Goal: Navigation & Orientation: Find specific page/section

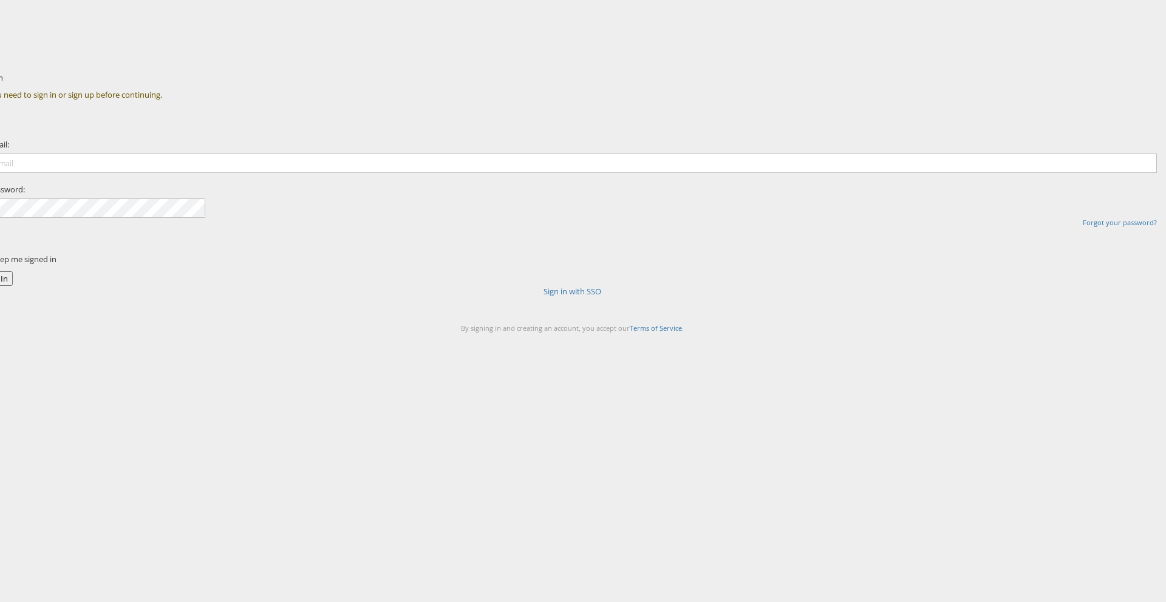
type input "[PERSON_NAME][EMAIL_ADDRESS][DOMAIN_NAME]"
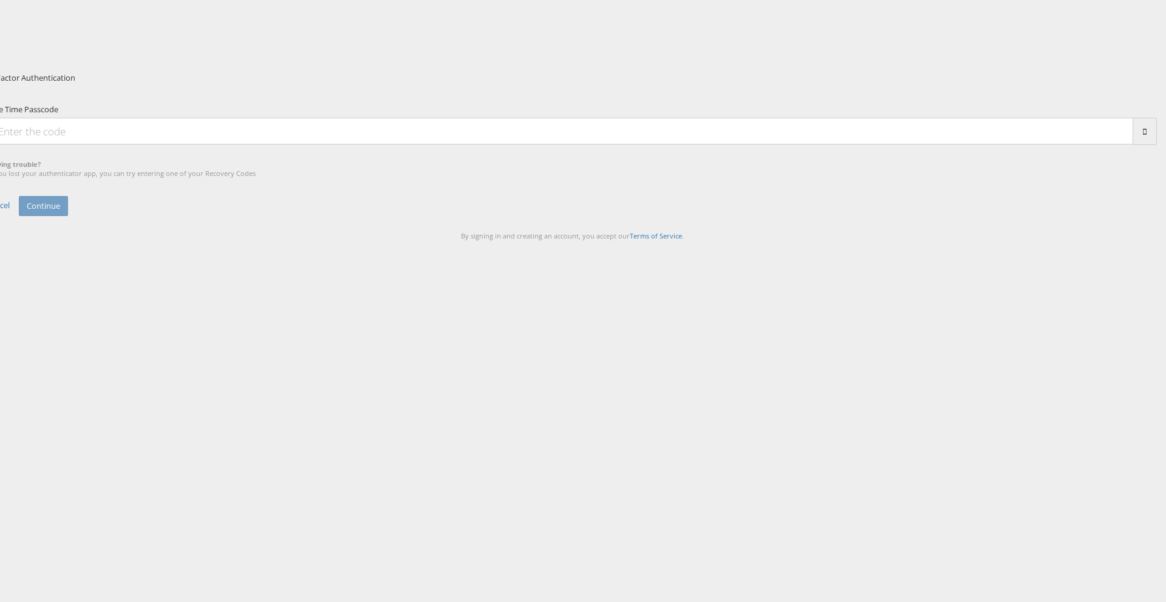
click at [610, 145] on input "One Time Passcode" at bounding box center [560, 131] width 1145 height 27
type input "588736"
click at [68, 216] on button "Continue" at bounding box center [43, 206] width 49 height 20
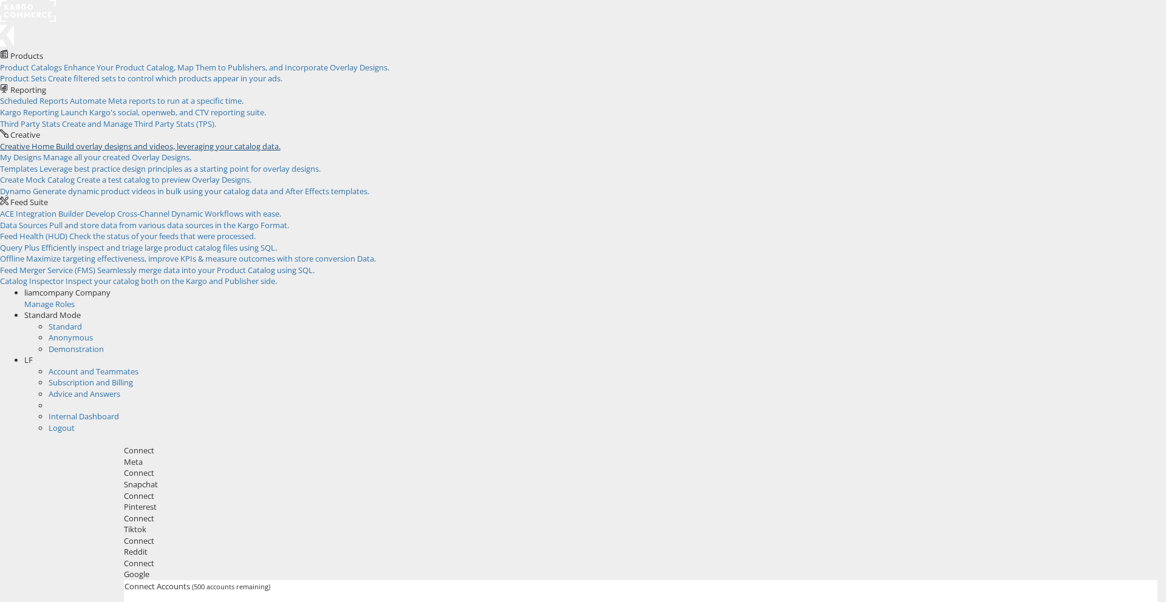
click at [281, 141] on span "Build overlay designs and videos, leveraging your catalog data." at bounding box center [168, 146] width 225 height 11
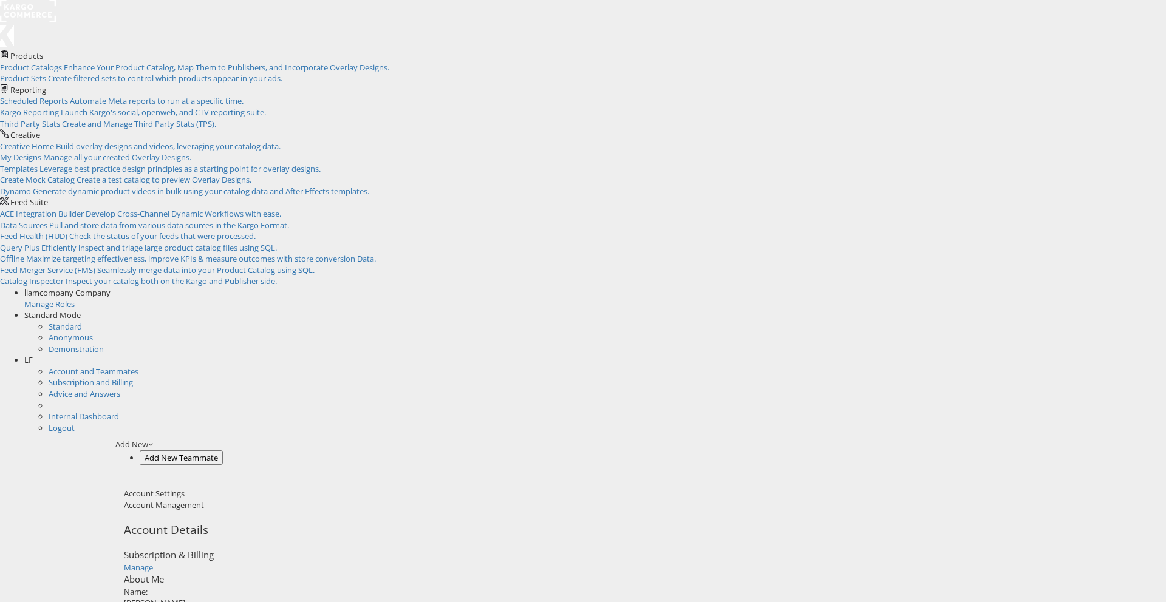
click at [33, 355] on span "LF" at bounding box center [28, 360] width 9 height 11
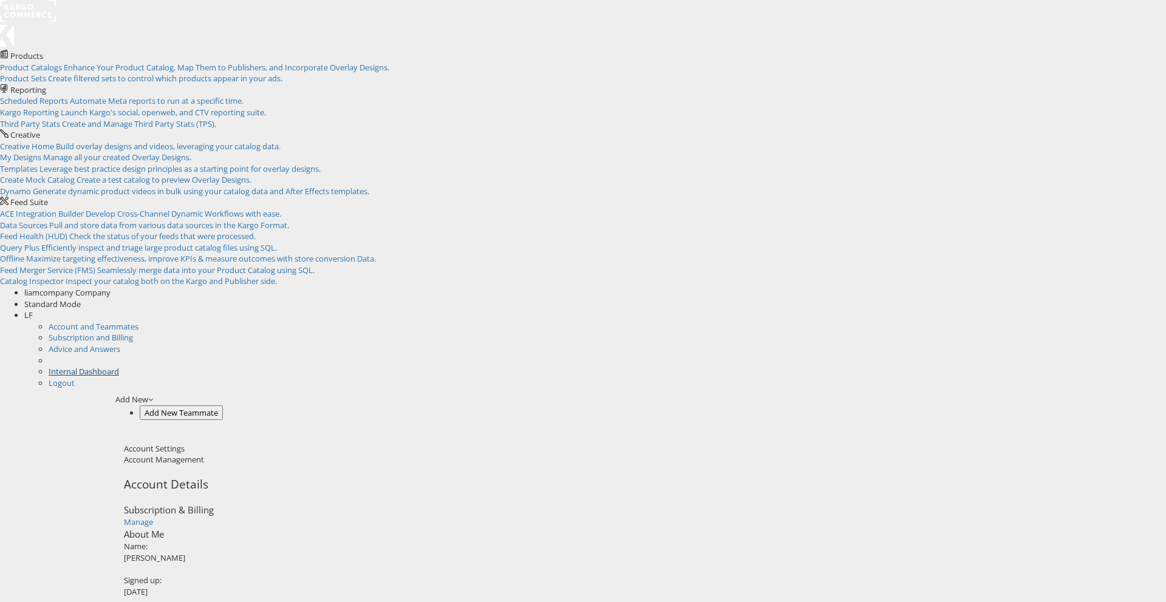
click at [119, 366] on link "Internal Dashboard" at bounding box center [84, 371] width 70 height 11
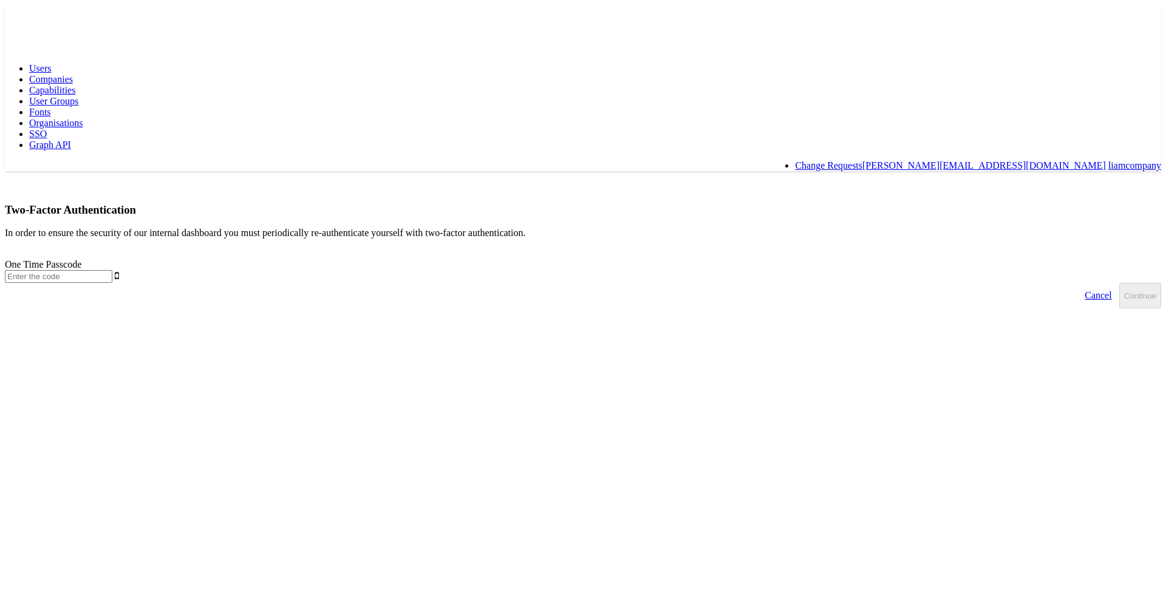
click at [112, 270] on input "text" at bounding box center [58, 276] width 107 height 13
type input "588736"
click at [1119, 283] on button "Continue" at bounding box center [1140, 296] width 42 height 26
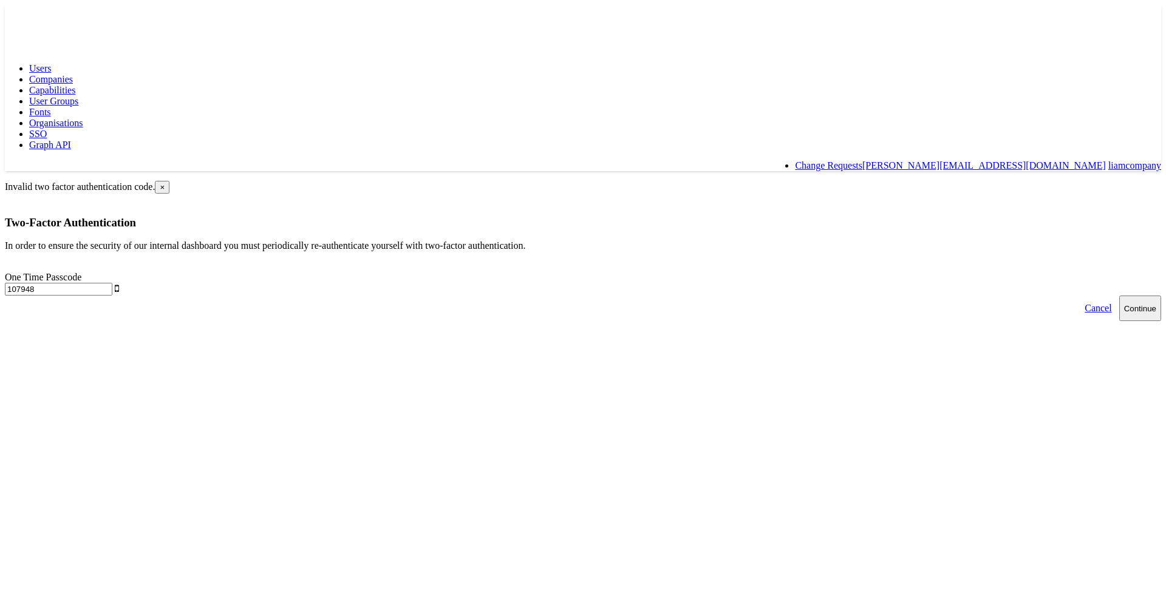
type input "107948"
click at [1119, 296] on button "Continue" at bounding box center [1140, 309] width 42 height 26
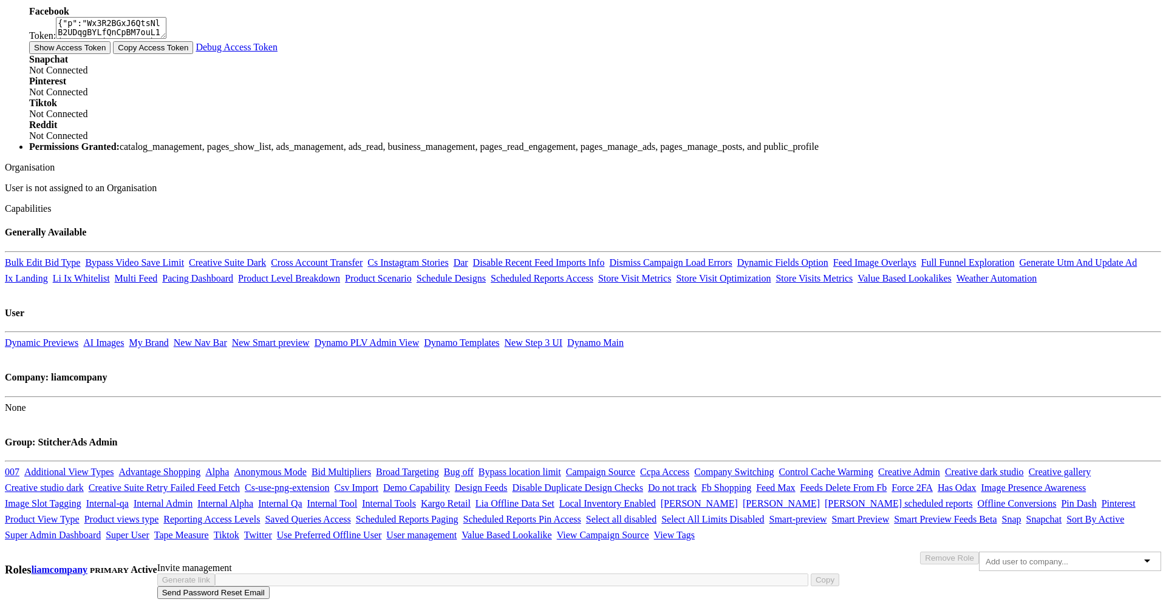
scroll to position [926, 0]
click at [310, 338] on link "New Smart preview" at bounding box center [271, 343] width 78 height 10
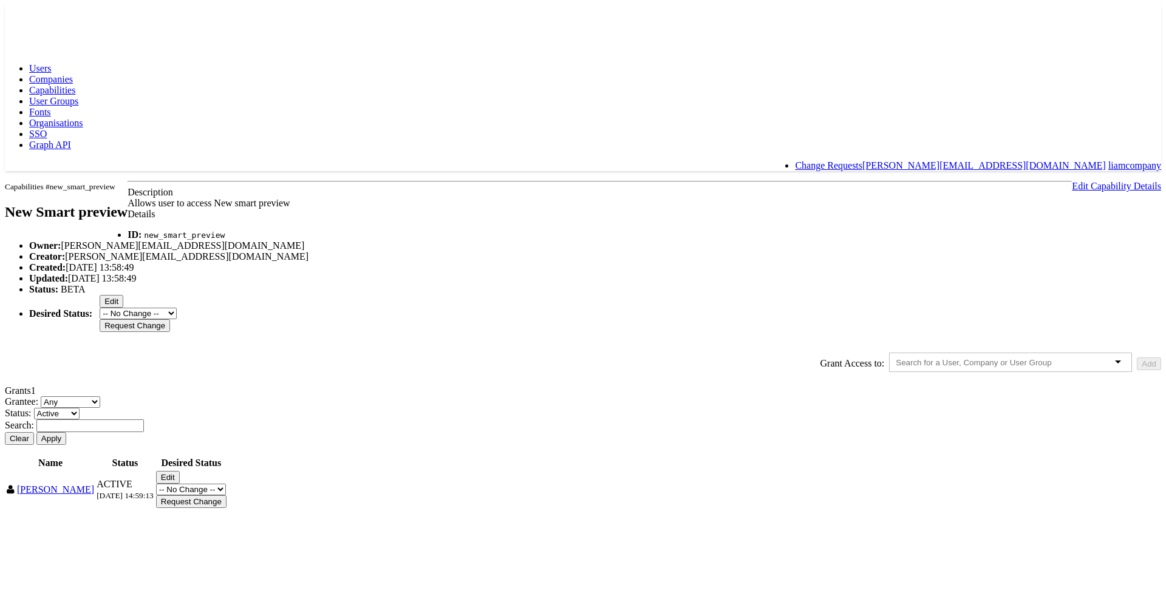
click at [46, 18] on rect at bounding box center [33, 16] width 56 height 22
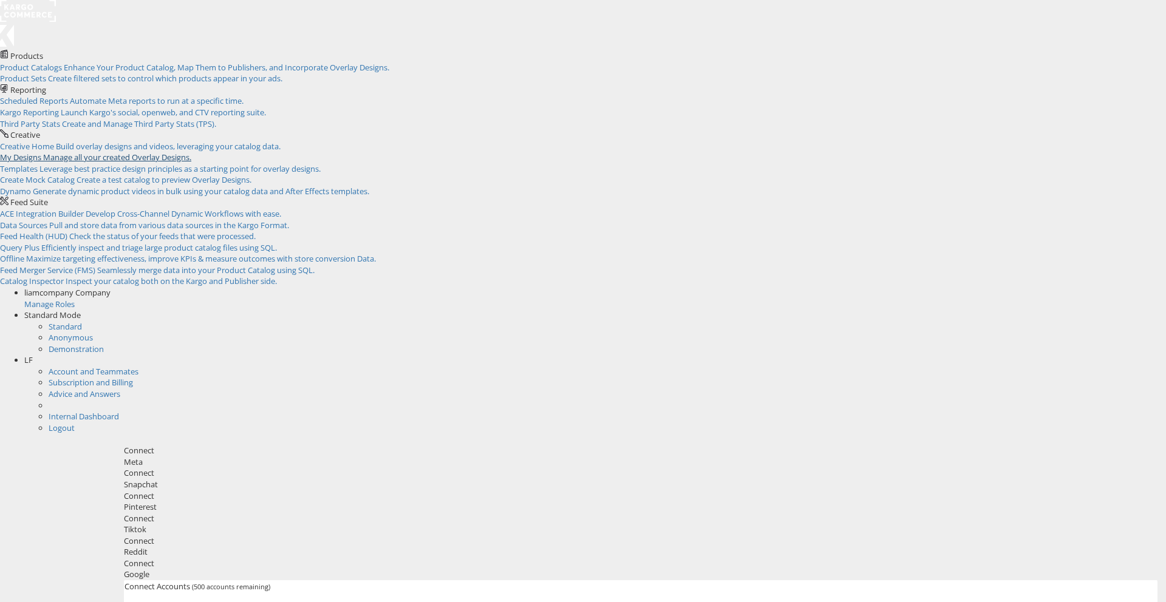
click at [41, 152] on span "My Designs" at bounding box center [20, 157] width 41 height 11
